Goal: Transaction & Acquisition: Purchase product/service

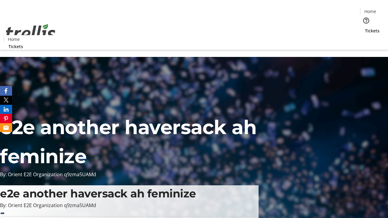
click at [365, 28] on span "Tickets" at bounding box center [372, 31] width 15 height 6
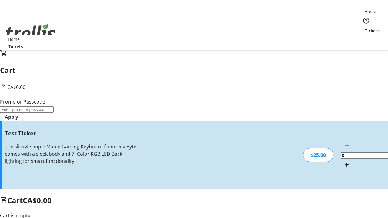
click at [343, 161] on mat-icon "Increment by one" at bounding box center [346, 164] width 7 height 7
type input "1"
